Goal: Information Seeking & Learning: Learn about a topic

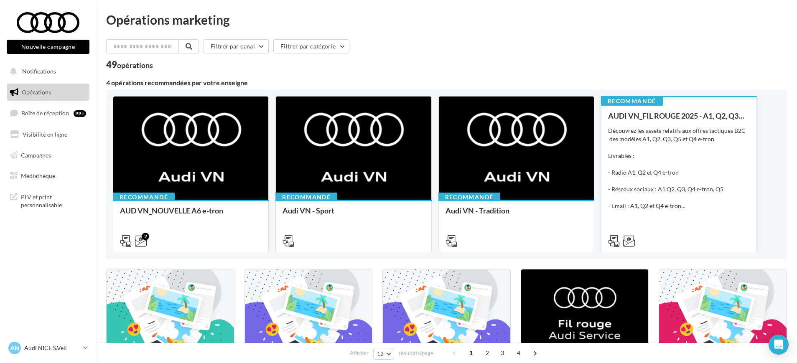
click at [718, 202] on div "Découvrez les assets relatifs aux offres tactiques B2C des modèles A1, Q2, Q3, …" at bounding box center [679, 169] width 142 height 84
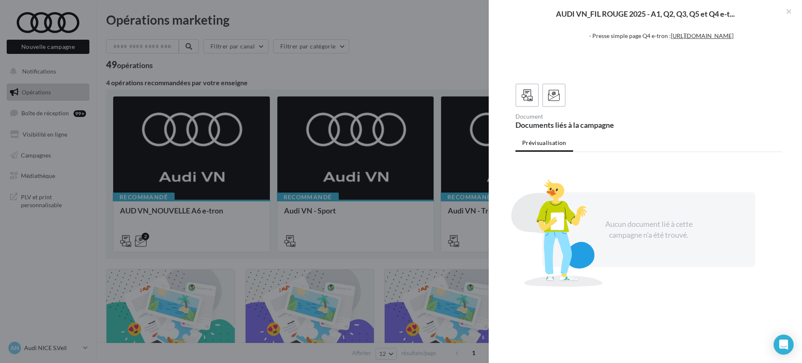
scroll to position [187, 0]
click at [548, 99] on icon at bounding box center [554, 95] width 12 height 12
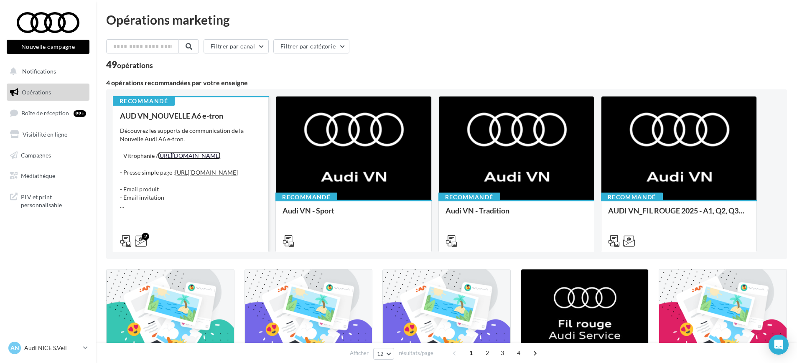
click at [177, 159] on link "[URL][DOMAIN_NAME]" at bounding box center [189, 155] width 63 height 7
click at [212, 224] on div "AUD VN_NOUVELLE A6 e-tron Découvrez les supports de communication de la Nouvell…" at bounding box center [191, 178] width 142 height 133
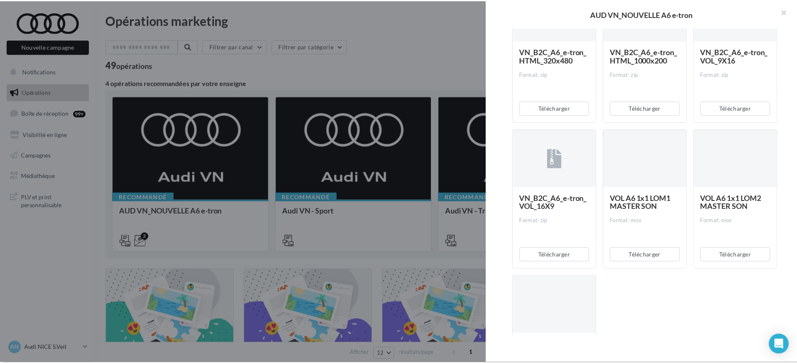
scroll to position [731, 0]
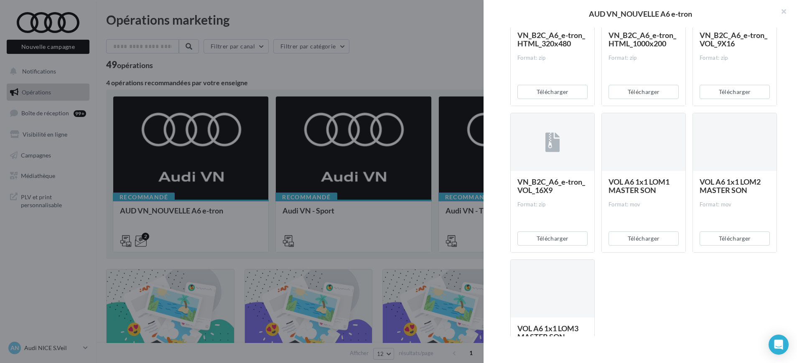
click at [144, 200] on div at bounding box center [398, 181] width 797 height 363
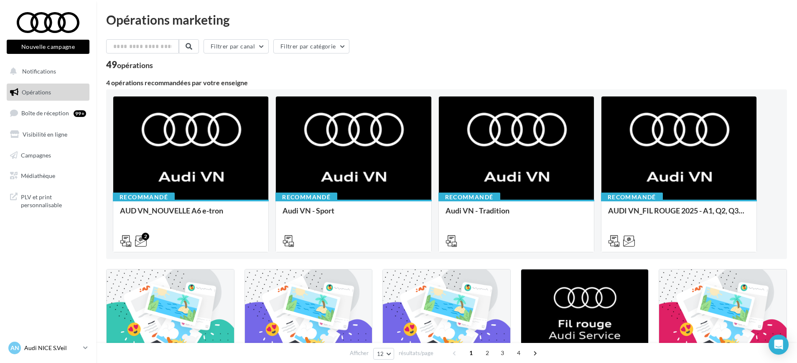
click at [86, 350] on icon at bounding box center [85, 347] width 5 height 7
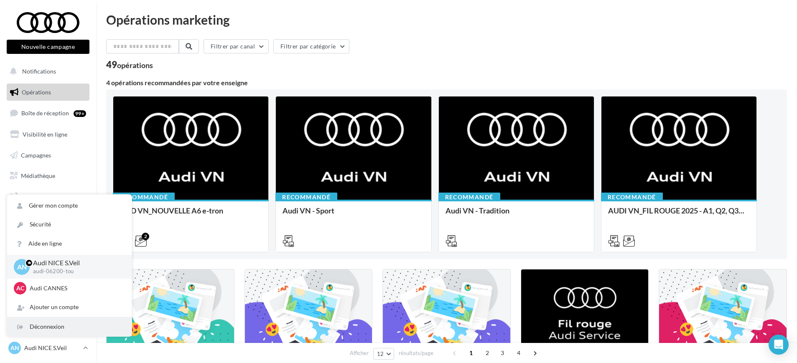
click at [91, 324] on div "Déconnexion" at bounding box center [69, 326] width 124 height 19
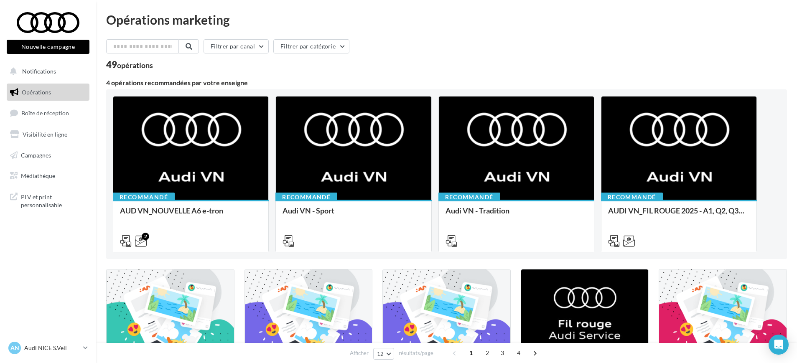
click at [89, 348] on div "AN Audi NICE S.Veil audi-06200-tou" at bounding box center [48, 351] width 96 height 23
click at [84, 346] on icon at bounding box center [85, 347] width 5 height 7
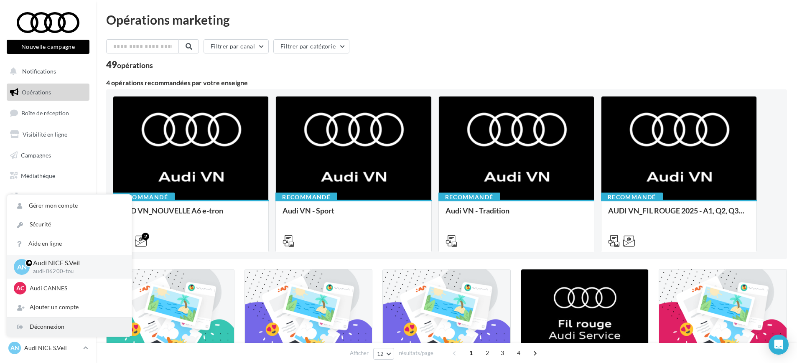
click at [106, 330] on div "Déconnexion" at bounding box center [69, 326] width 124 height 19
